Goal: Task Accomplishment & Management: Use online tool/utility

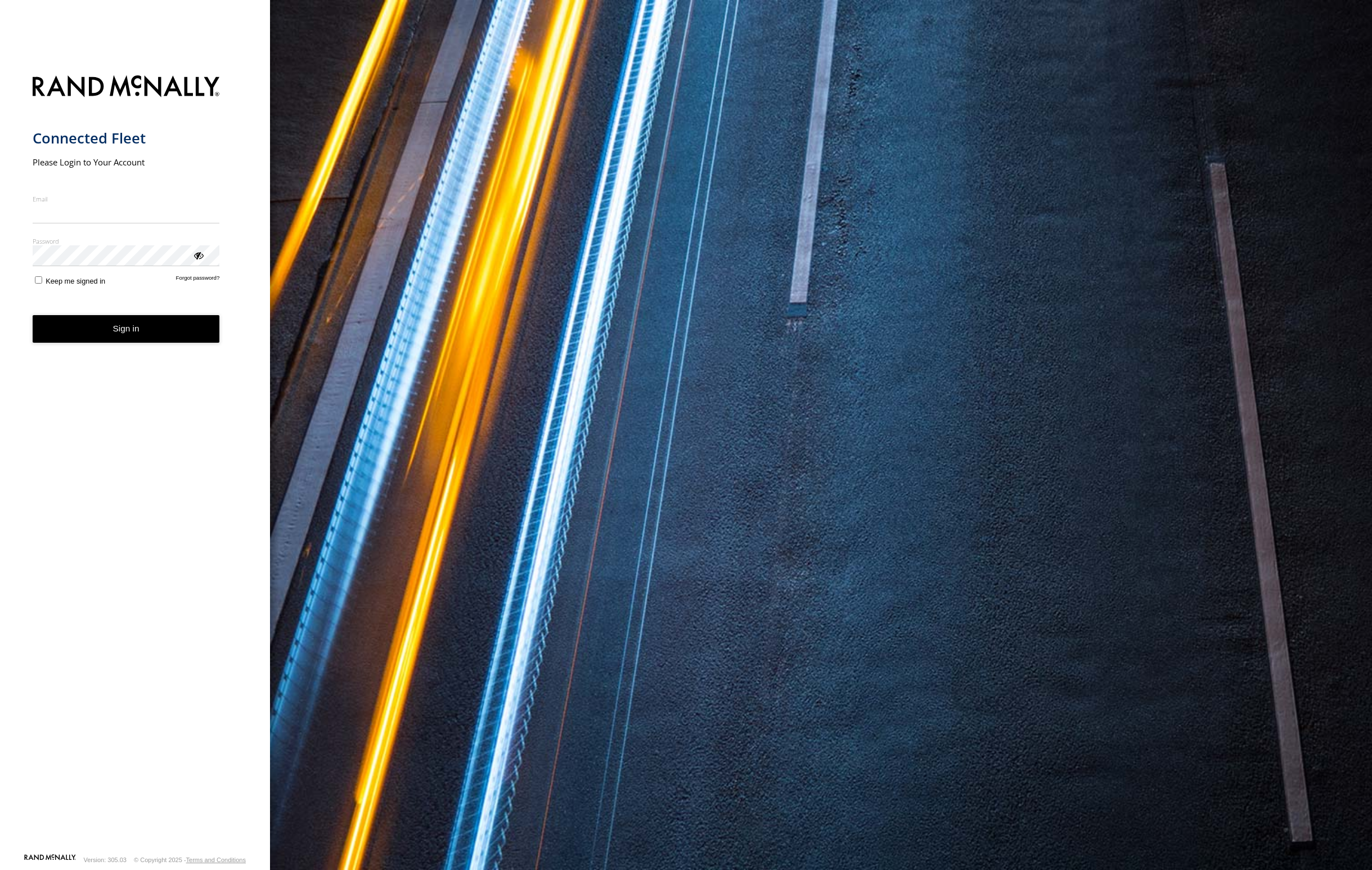
click at [91, 200] on label "Email" at bounding box center [126, 199] width 187 height 8
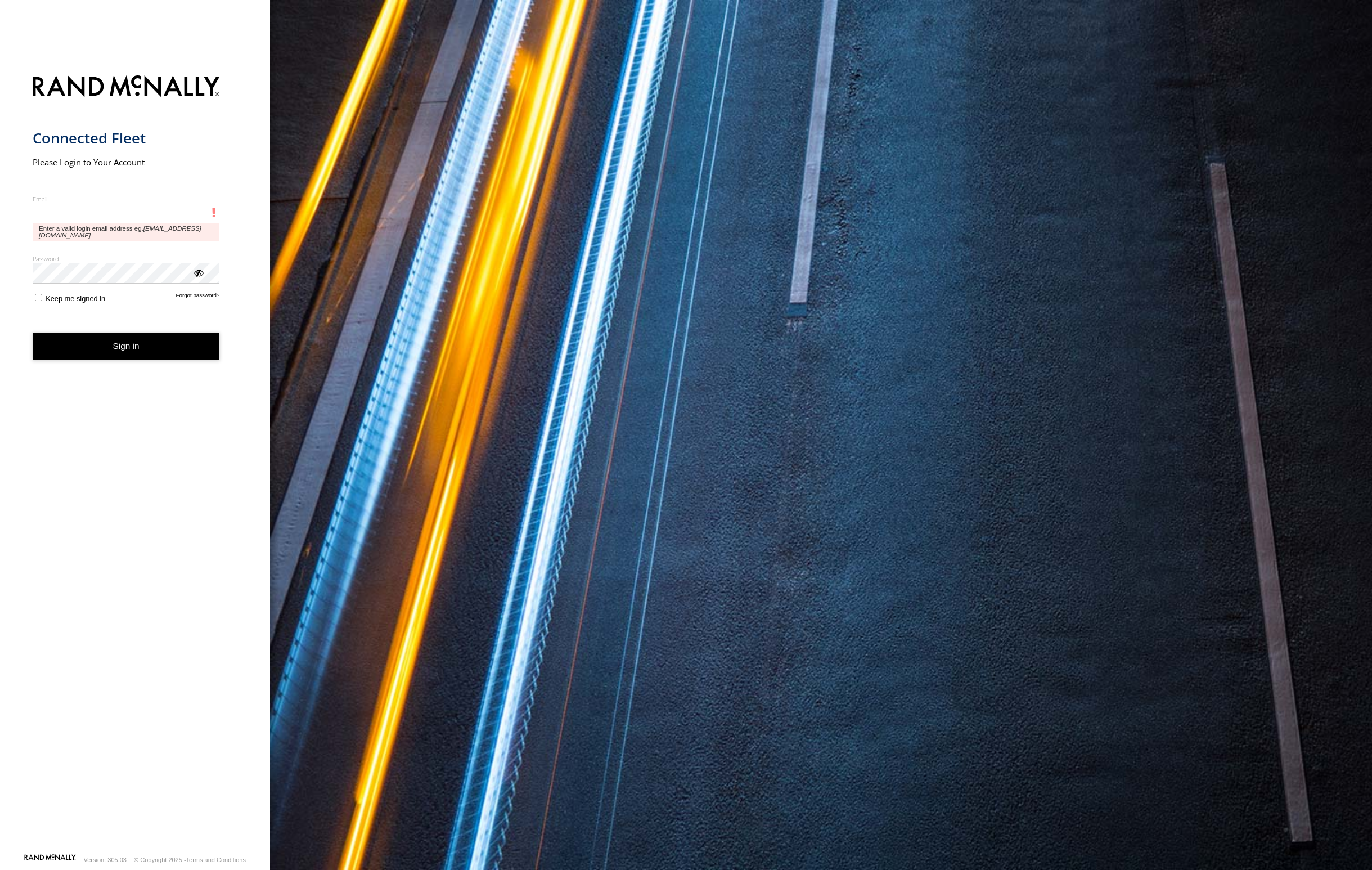
click at [91, 203] on input "Email" at bounding box center [126, 213] width 187 height 20
click at [90, 216] on input "Email" at bounding box center [126, 213] width 187 height 20
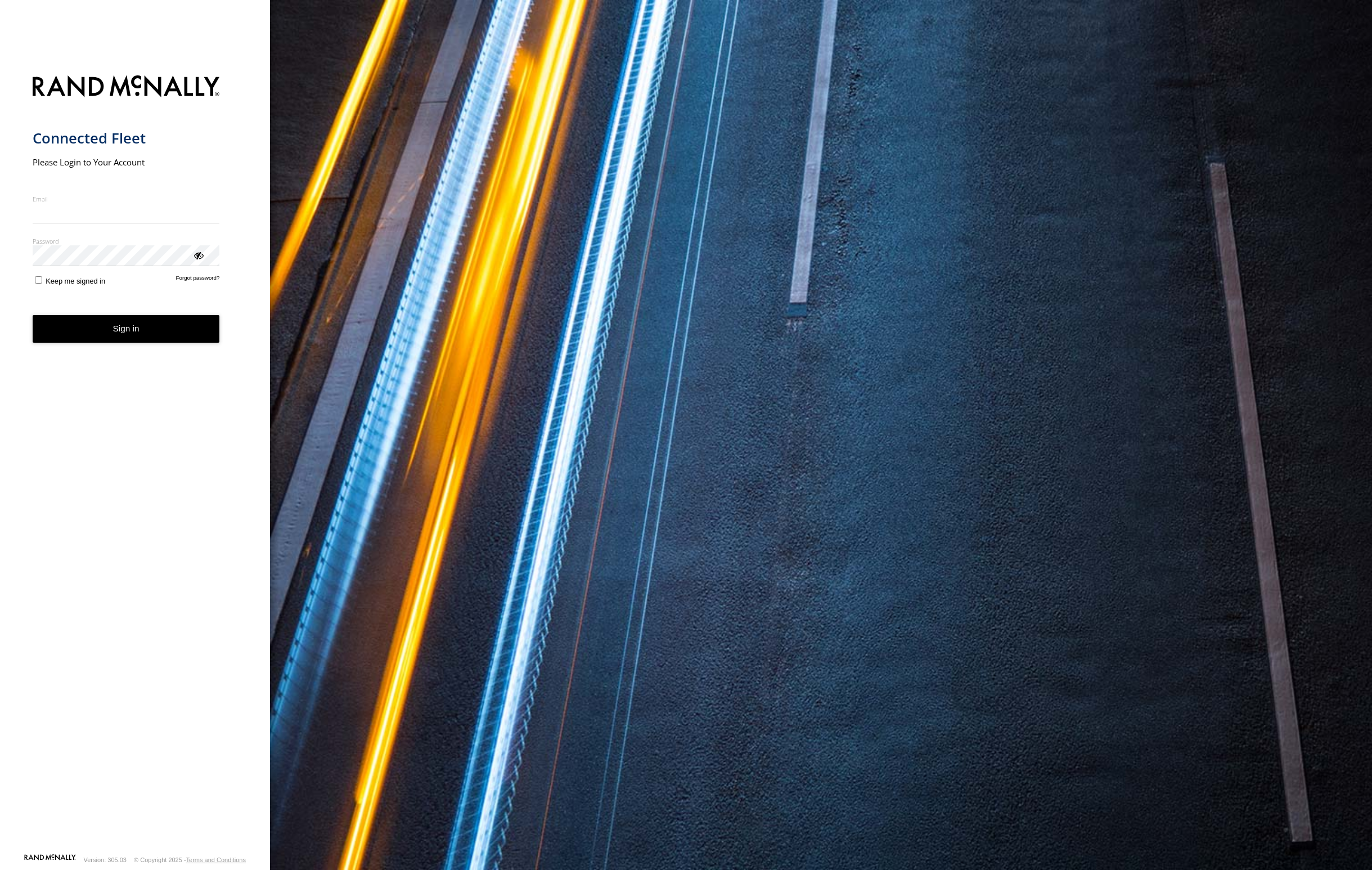
click at [161, 327] on button "Sign in" at bounding box center [126, 329] width 187 height 28
drag, startPoint x: 154, startPoint y: 418, endPoint x: 153, endPoint y: 409, distance: 9.1
click at [154, 416] on form "Connected Fleet Please Login to Your Account Email Enter a valid login email ad…" at bounding box center [135, 461] width 206 height 785
